Goal: Answer question/provide support

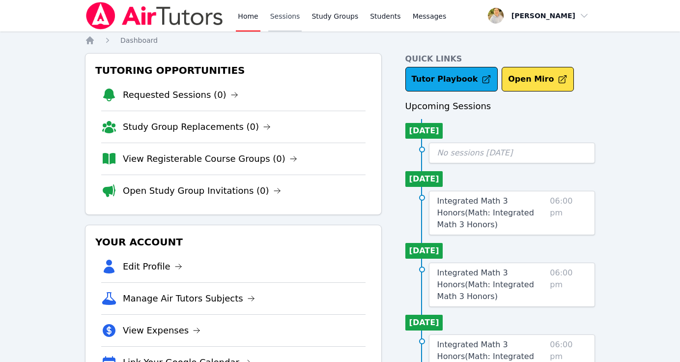
click at [284, 16] on link "Sessions" at bounding box center [285, 15] width 34 height 31
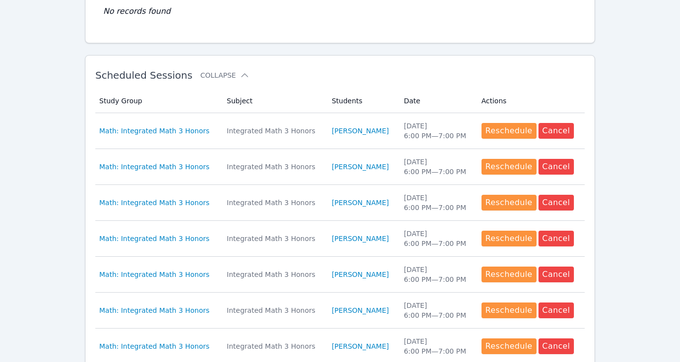
scroll to position [250, 0]
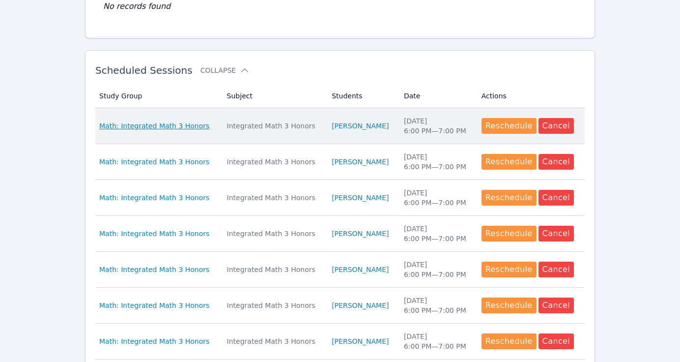
click at [179, 127] on span "Math: Integrated Math 3 Honors" at bounding box center [154, 126] width 110 height 10
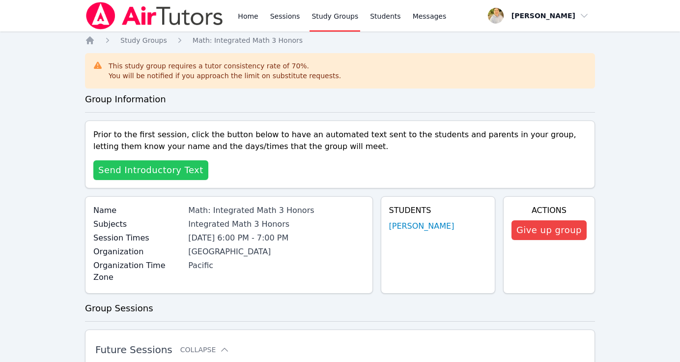
click at [156, 171] on span "Send Introductory Text" at bounding box center [150, 170] width 105 height 14
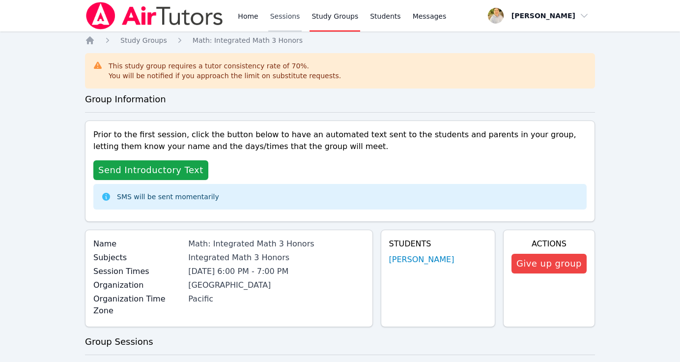
click at [280, 15] on link "Sessions" at bounding box center [285, 15] width 34 height 31
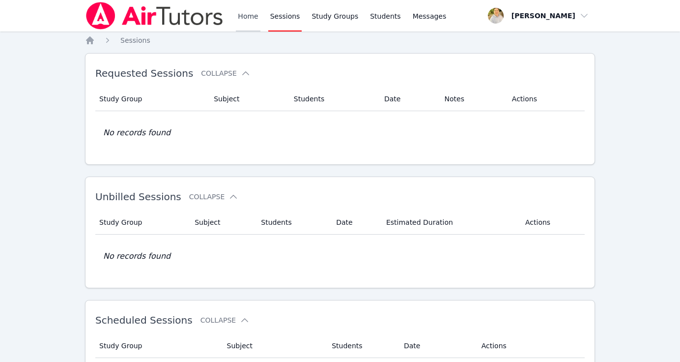
click at [252, 15] on link "Home" at bounding box center [248, 15] width 24 height 31
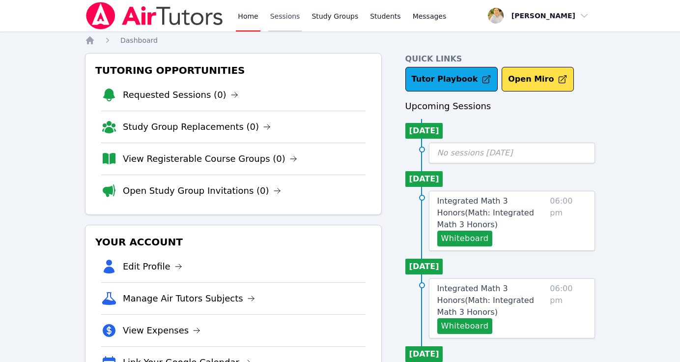
click at [283, 19] on link "Sessions" at bounding box center [285, 15] width 34 height 31
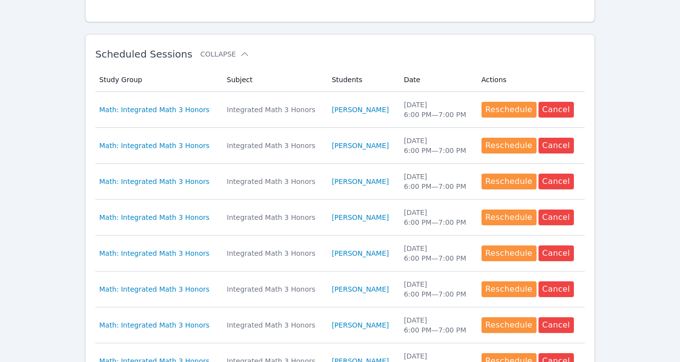
scroll to position [269, 0]
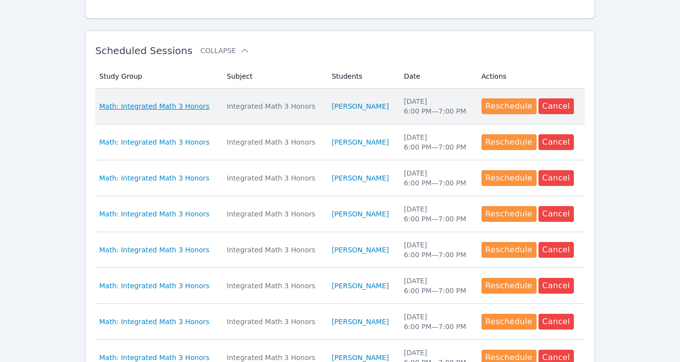
click at [187, 105] on span "Math: Integrated Math 3 Honors" at bounding box center [154, 106] width 110 height 10
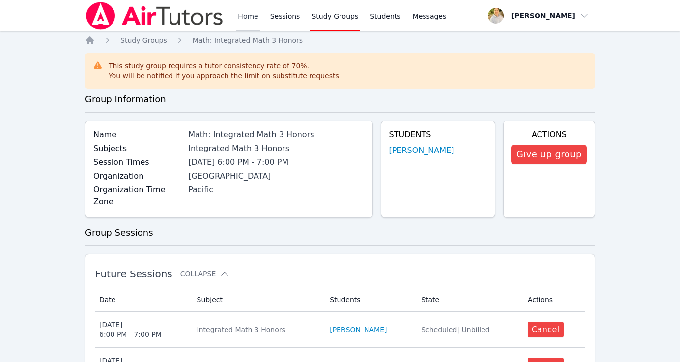
click at [248, 16] on link "Home" at bounding box center [248, 15] width 24 height 31
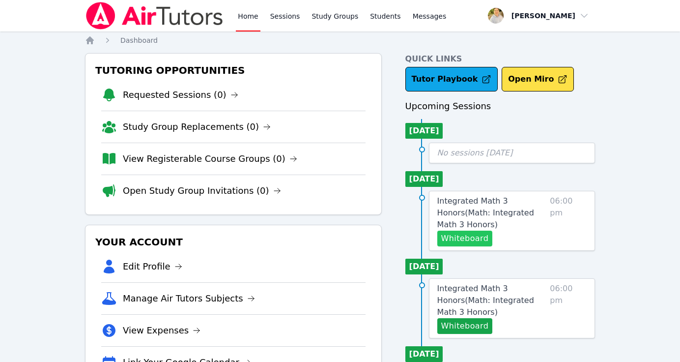
click at [461, 240] on button "Whiteboard" at bounding box center [465, 238] width 56 height 16
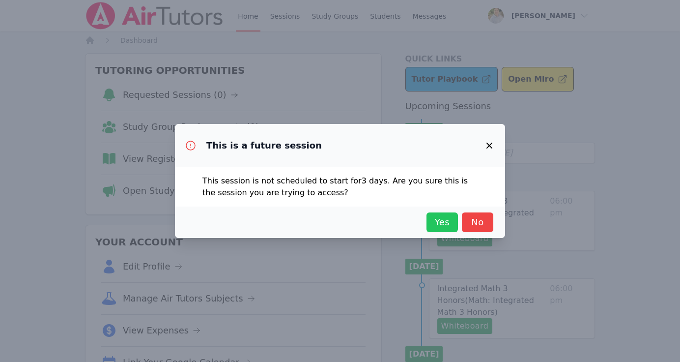
click at [444, 222] on span "Yes" at bounding box center [442, 222] width 22 height 14
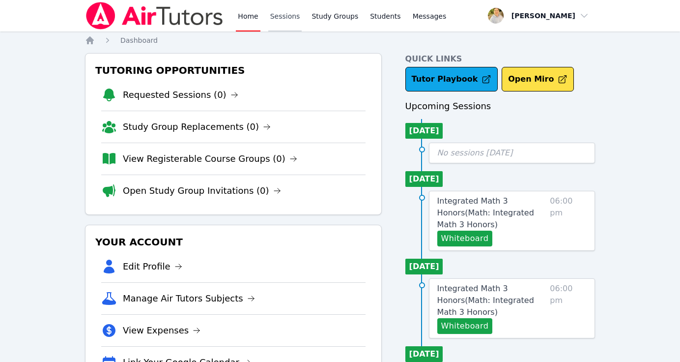
click at [281, 14] on link "Sessions" at bounding box center [285, 15] width 34 height 31
